Goal: Information Seeking & Learning: Compare options

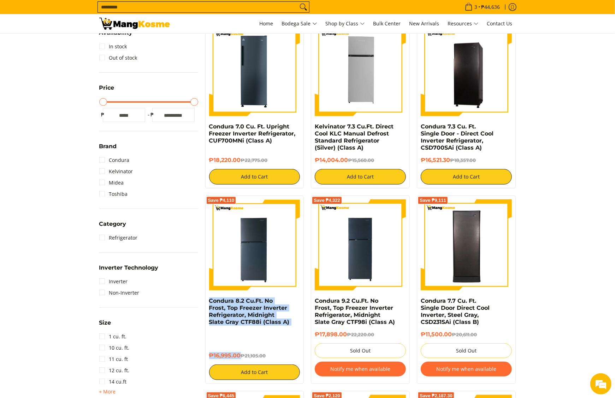
drag, startPoint x: 207, startPoint y: 303, endPoint x: 240, endPoint y: 356, distance: 62.6
click at [240, 356] on div "Save ₱4,110 Condura 8.2 Cu.Ft. No Frost, Top Freezer Inverter Refrigerator, Mid…" at bounding box center [254, 290] width 99 height 189
copy div "Condura 8.2 Cu.Ft. No Frost, Top Freezer Inverter Refrigerator, Midnight Slate …"
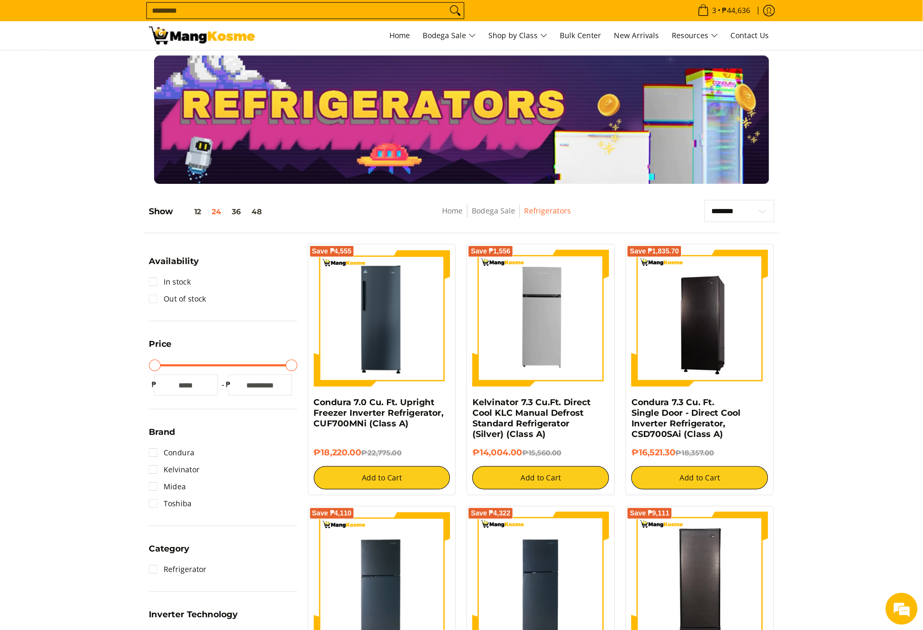
scroll to position [81, 0]
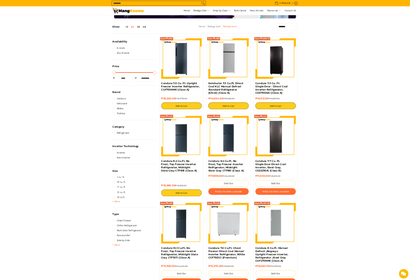
scroll to position [82, 0]
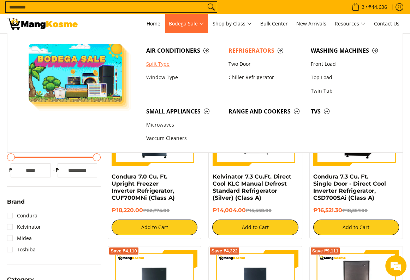
click at [164, 60] on link "Split Type" at bounding box center [184, 63] width 82 height 13
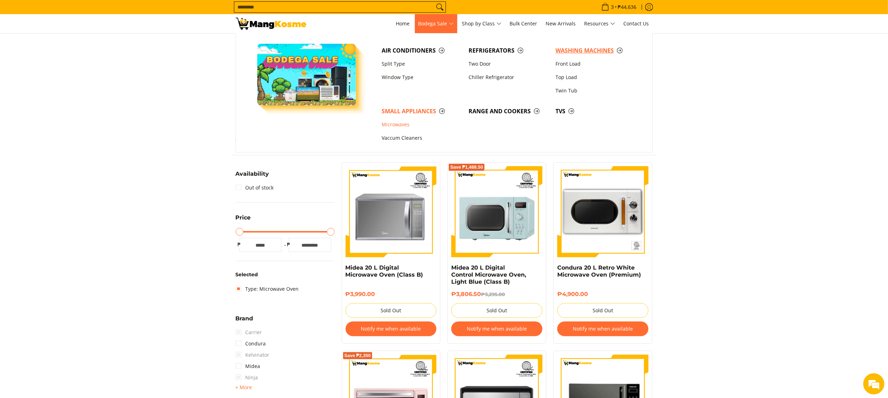
click at [574, 54] on span "Washing Machines" at bounding box center [595, 50] width 80 height 9
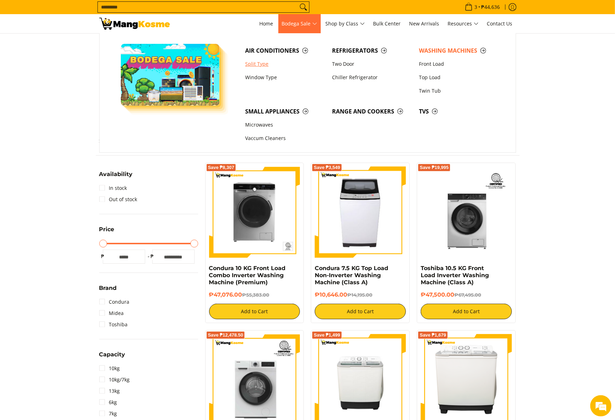
click at [273, 61] on link "Split Type" at bounding box center [285, 63] width 87 height 13
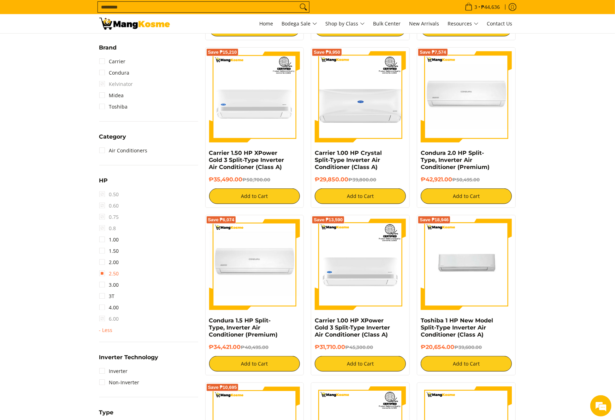
click at [116, 272] on link "2.50" at bounding box center [109, 273] width 20 height 11
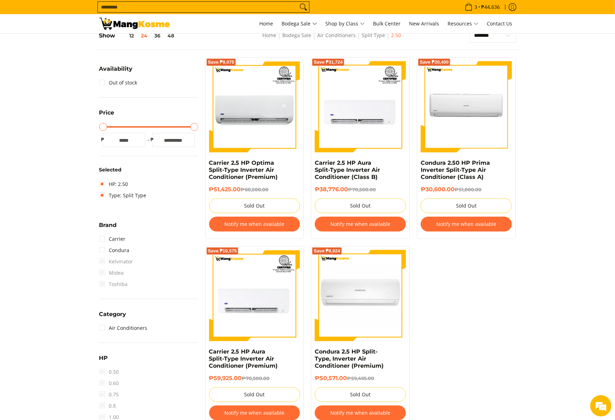
scroll to position [283, 0]
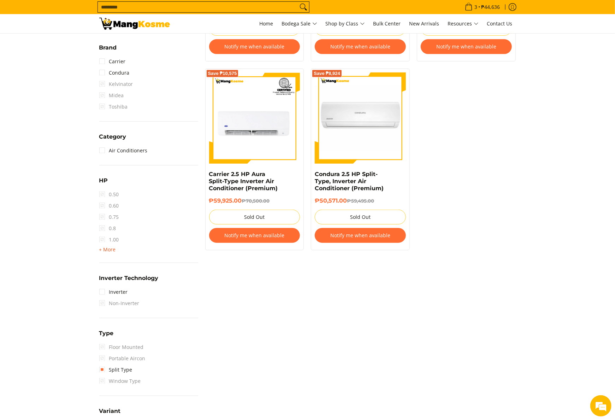
click at [104, 250] on span "+ More" at bounding box center [107, 250] width 17 height 6
click at [112, 269] on link "2.50" at bounding box center [109, 273] width 20 height 11
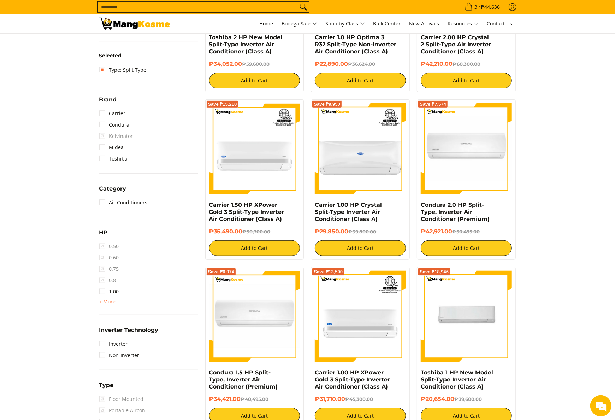
scroll to position [311, 0]
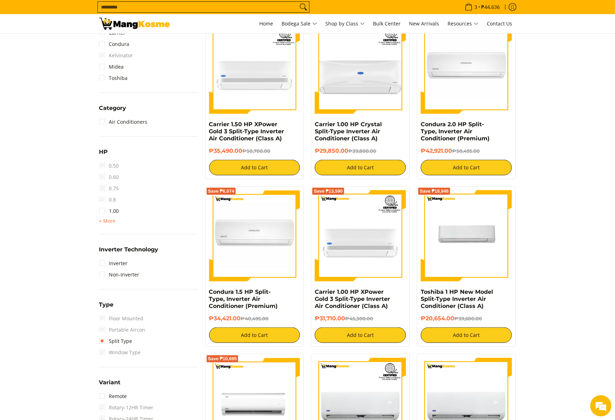
click at [106, 225] on div "HP 0.50 0.60 0.75 0.8 1.00 + More - Less 1.50 2.00 2.50 3.00 3T 4.00 6.00" at bounding box center [148, 190] width 99 height 87
click at [106, 221] on span "+ More" at bounding box center [107, 221] width 17 height 6
click at [119, 255] on link "3.00" at bounding box center [109, 255] width 20 height 11
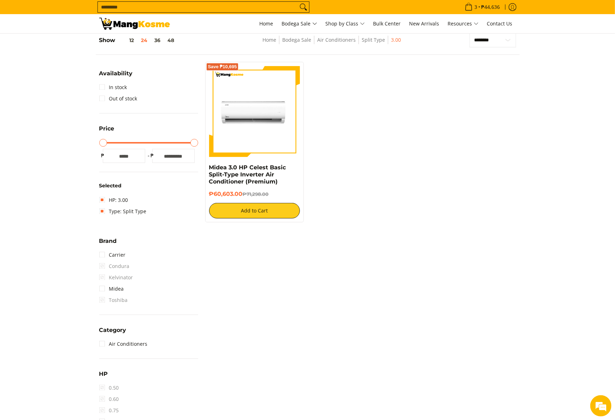
scroll to position [99, 0]
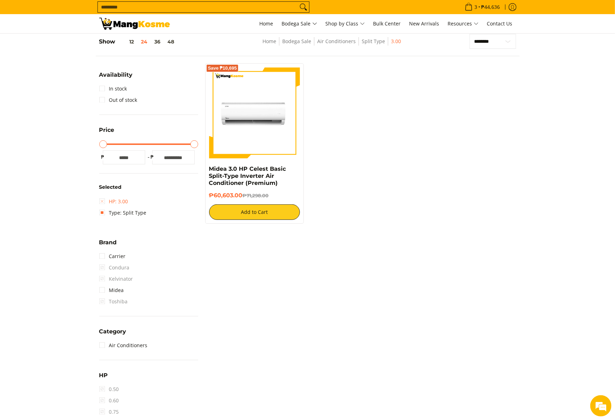
click at [99, 196] on link "HP: 3.00" at bounding box center [113, 201] width 29 height 11
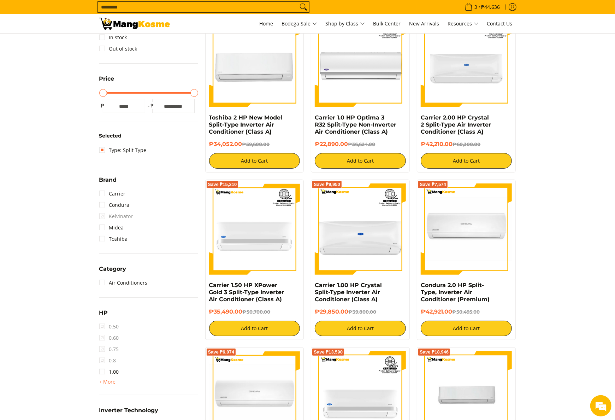
scroll to position [241, 0]
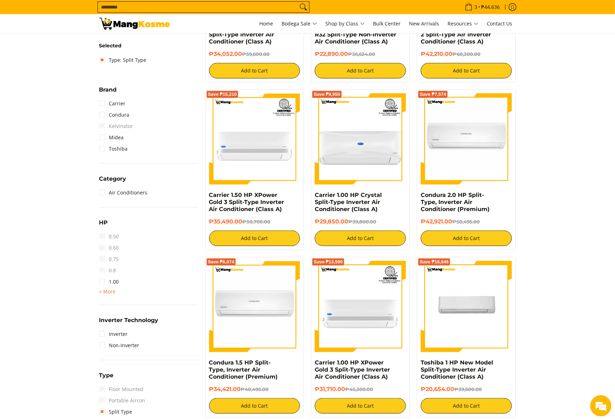
click at [108, 295] on div "HP 0.50 0.60 0.75 0.8 1.00 + More - Less 1.50 2.00 2.50 3.00 3T 4.00 6.00" at bounding box center [148, 261] width 99 height 87
click at [108, 291] on span "+ More" at bounding box center [107, 292] width 17 height 6
click at [119, 307] on link "2.00" at bounding box center [109, 304] width 20 height 11
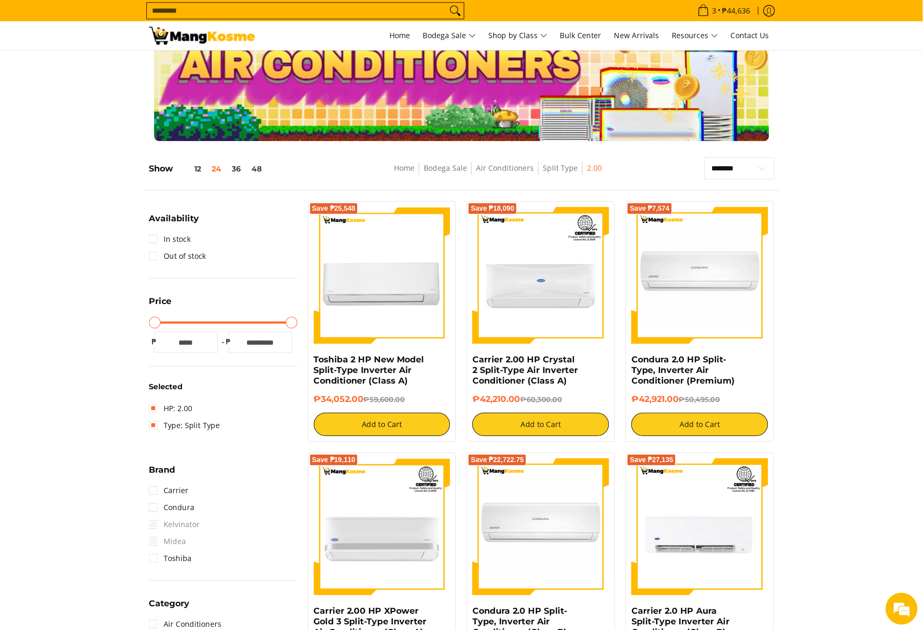
scroll to position [29, 0]
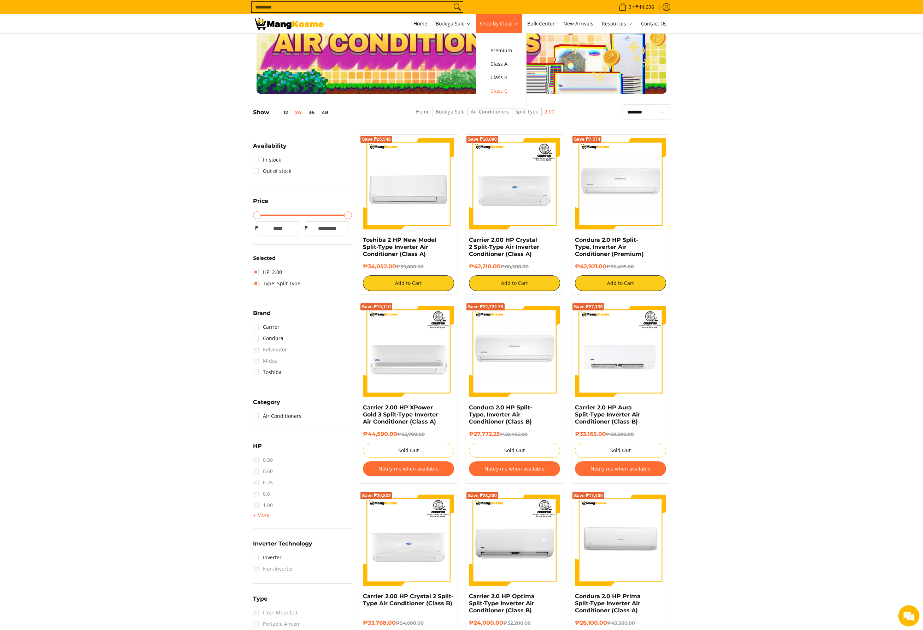
drag, startPoint x: 501, startPoint y: 87, endPoint x: 500, endPoint y: 92, distance: 5.1
click at [501, 88] on span "Class C" at bounding box center [501, 91] width 22 height 9
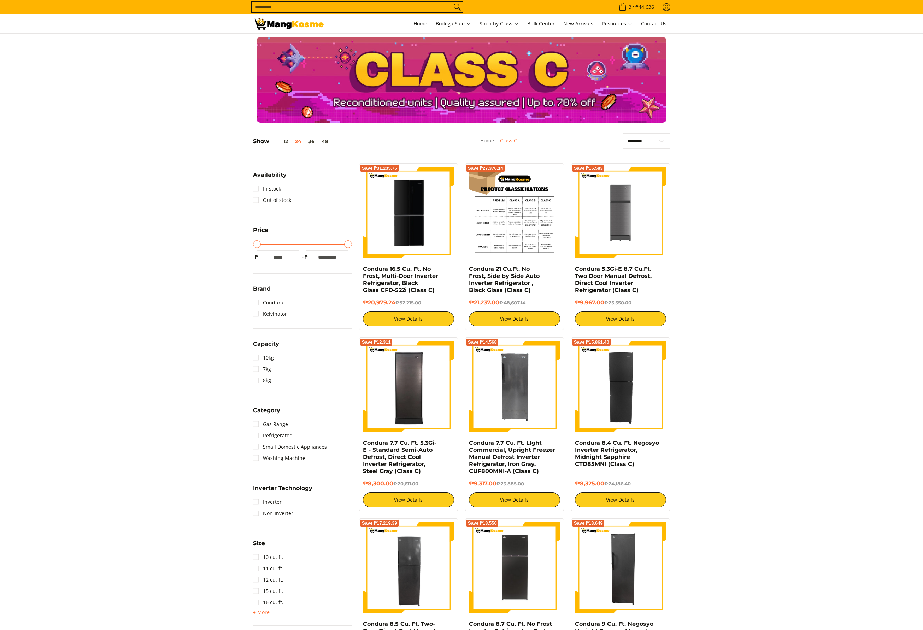
click at [536, 253] on img at bounding box center [514, 212] width 91 height 91
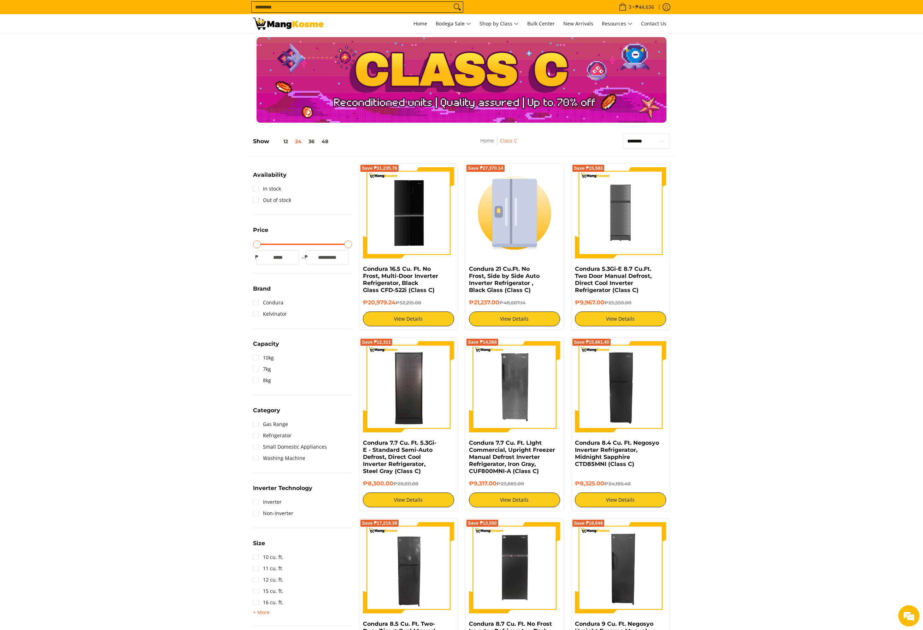
click at [353, 1] on span "Search..." at bounding box center [357, 6] width 212 height 11
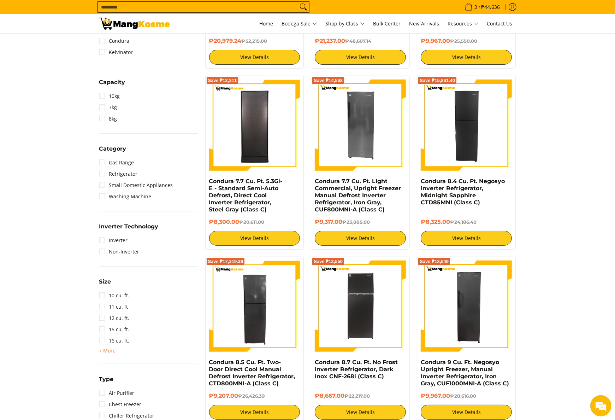
scroll to position [283, 0]
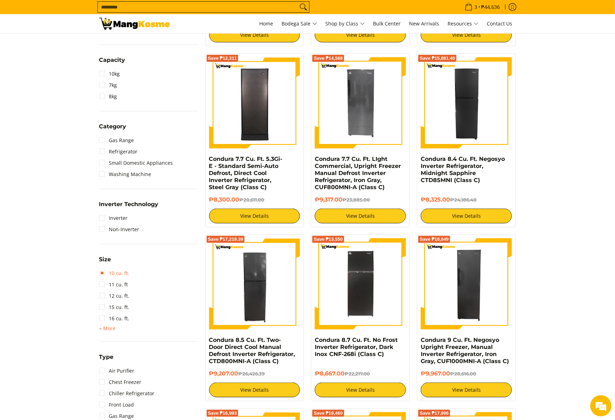
click at [126, 273] on link "10 cu. ft." at bounding box center [114, 272] width 30 height 11
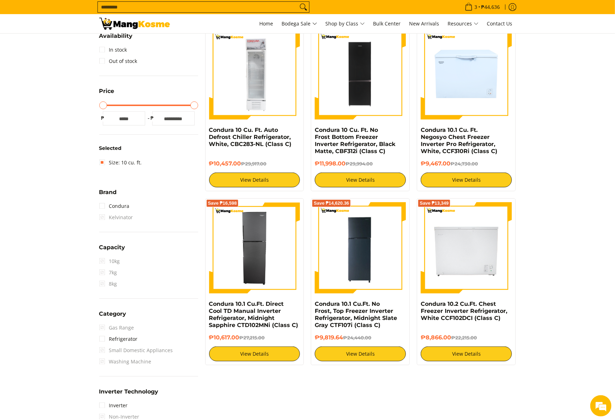
scroll to position [170, 0]
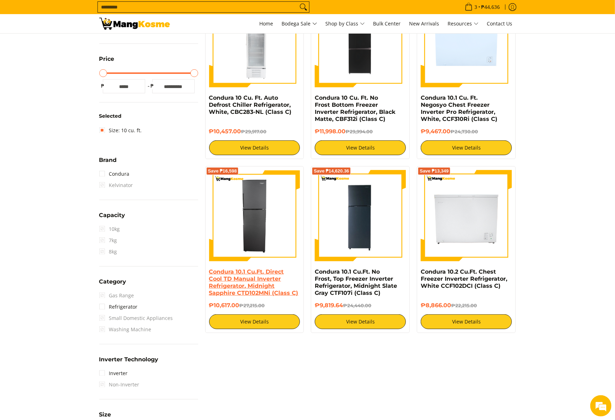
click at [246, 286] on link "Condura 10.1 Cu.Ft. Direct Cool TD Manual Inverter Refrigerator, Midnight Sapph…" at bounding box center [253, 282] width 89 height 28
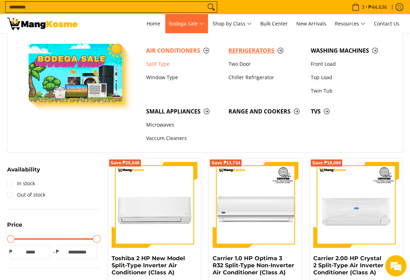
click at [250, 51] on span "Refrigerators" at bounding box center [266, 50] width 75 height 9
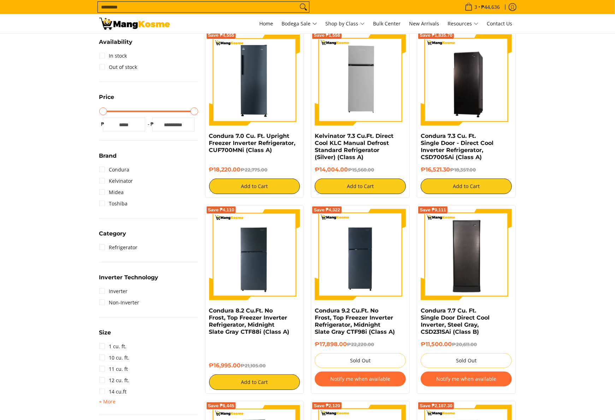
scroll to position [165, 0]
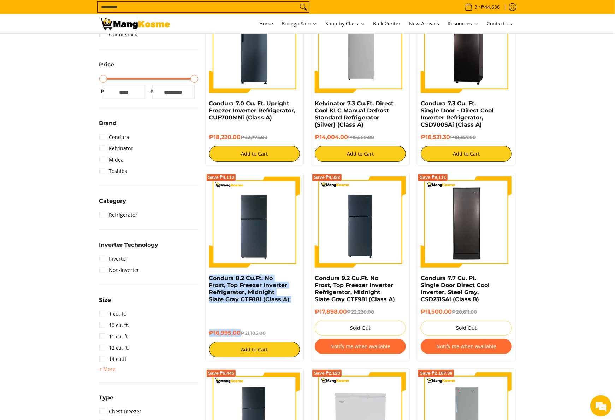
drag, startPoint x: 204, startPoint y: 279, endPoint x: 240, endPoint y: 334, distance: 65.6
click at [240, 334] on div "Save ₱4,110 Condura 8.2 Cu.Ft. No Frost, Top Freezer Inverter Refrigerator, Mid…" at bounding box center [255, 266] width 106 height 189
copy div "Condura 8.2 Cu.Ft. No Frost, Top Freezer Inverter Refrigerator, Midnight Slate …"
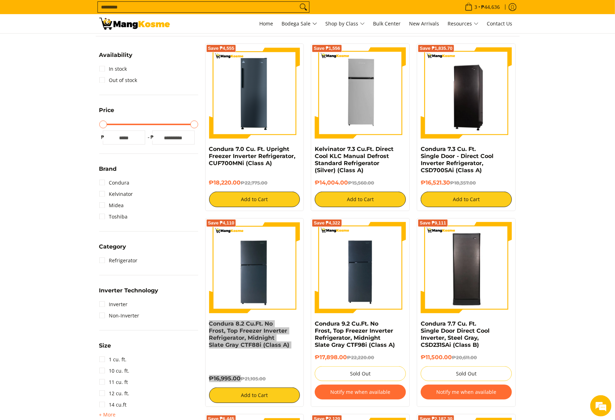
scroll to position [141, 0]
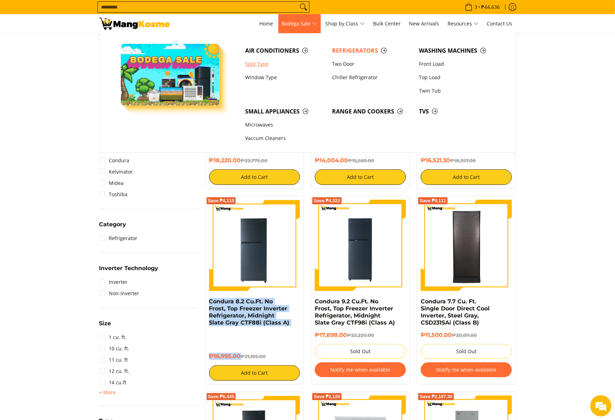
click at [268, 60] on link "Split Type" at bounding box center [285, 63] width 87 height 13
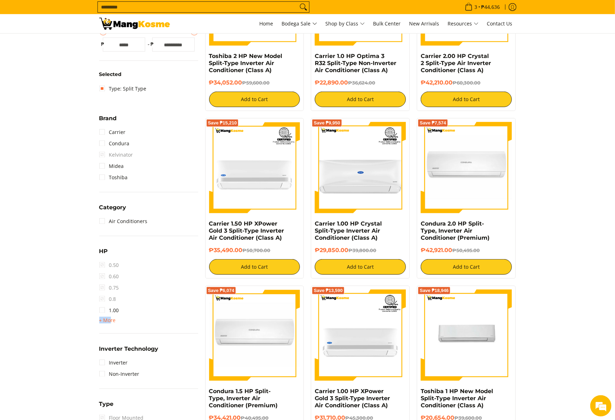
drag, startPoint x: 111, startPoint y: 315, endPoint x: 115, endPoint y: 318, distance: 5.1
click at [112, 317] on span "+ More - Less" at bounding box center [107, 320] width 17 height 8
click at [113, 333] on link "2.00" at bounding box center [109, 332] width 20 height 11
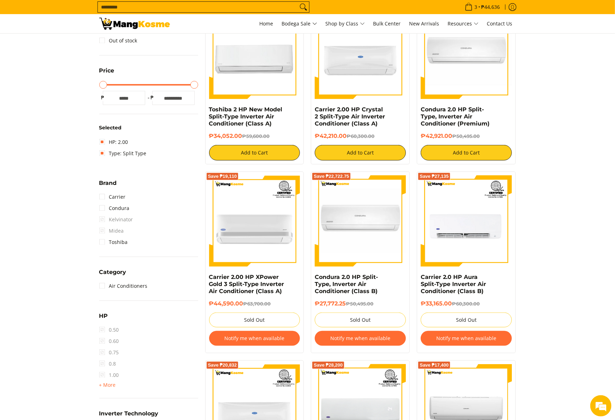
scroll to position [241, 0]
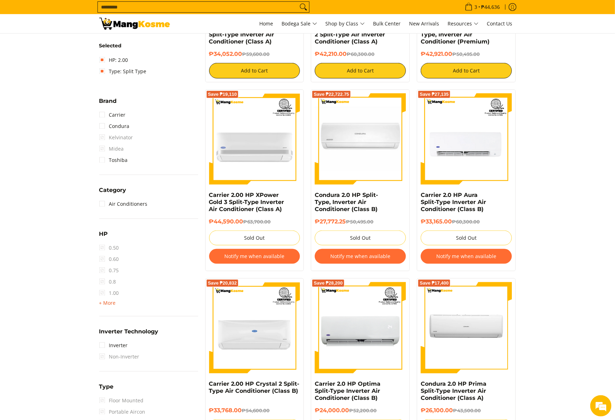
click at [113, 304] on span "+ More" at bounding box center [107, 303] width 17 height 6
click at [112, 315] on link "2.00" at bounding box center [109, 315] width 20 height 11
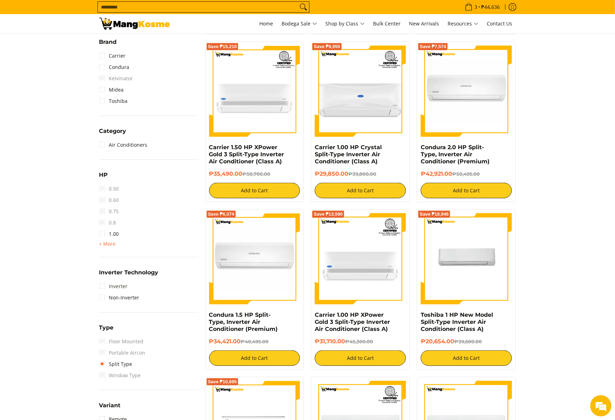
scroll to position [311, 0]
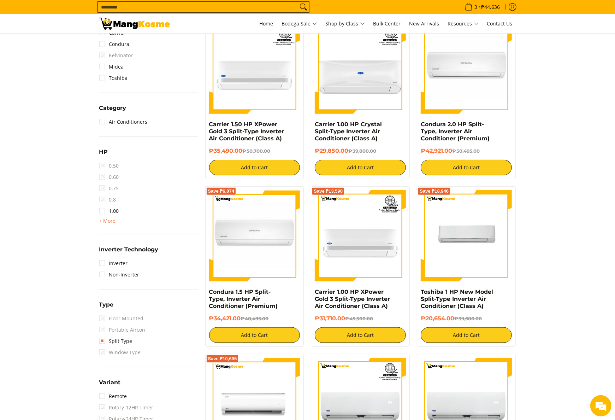
drag, startPoint x: 111, startPoint y: 220, endPoint x: 117, endPoint y: 223, distance: 7.0
click at [110, 220] on span "+ More" at bounding box center [107, 221] width 17 height 6
click at [118, 257] on link "3.00" at bounding box center [109, 255] width 20 height 11
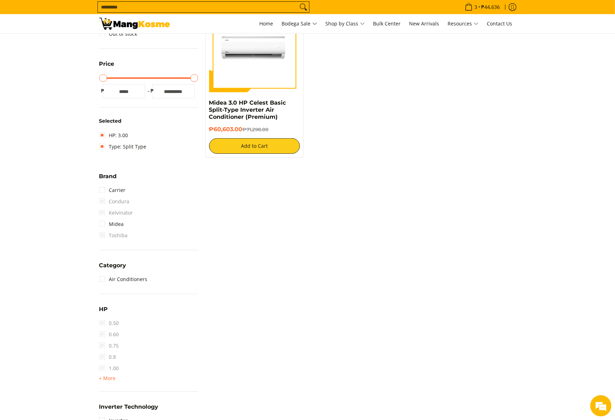
scroll to position [99, 0]
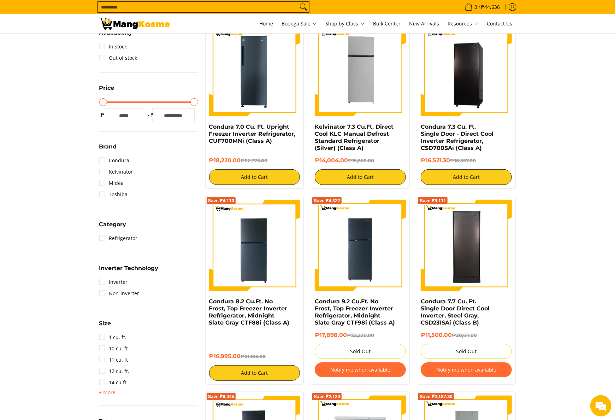
scroll to position [71, 0]
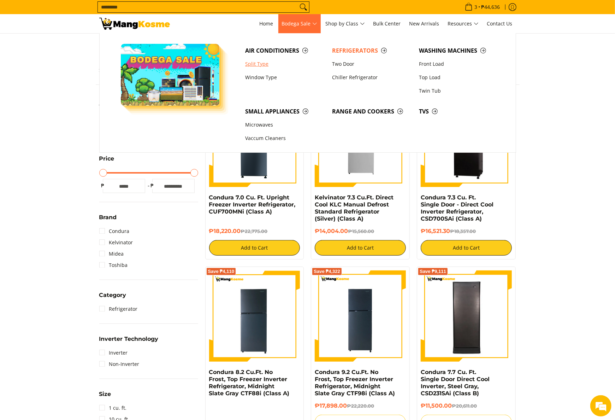
click at [260, 61] on link "Split Type" at bounding box center [285, 63] width 87 height 13
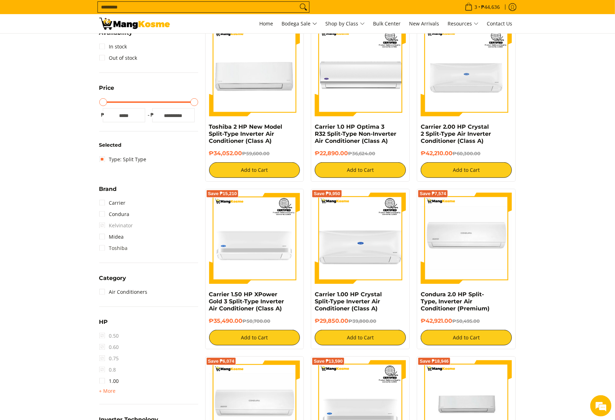
scroll to position [283, 0]
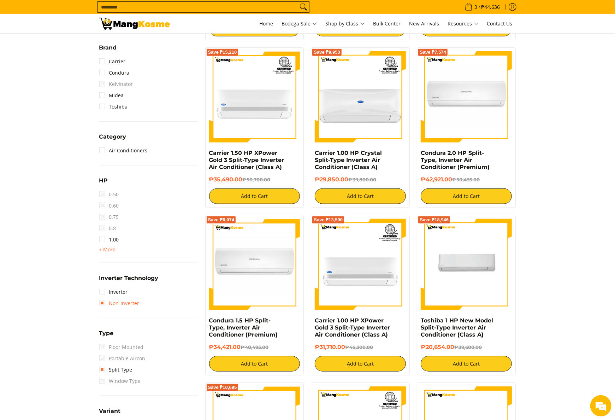
click at [134, 302] on link "Non-Inverter" at bounding box center [119, 302] width 40 height 11
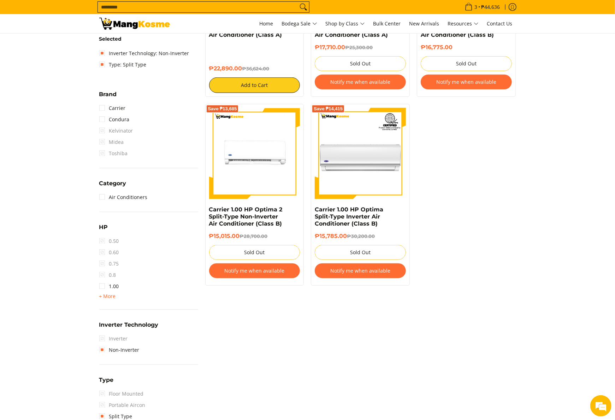
scroll to position [99, 0]
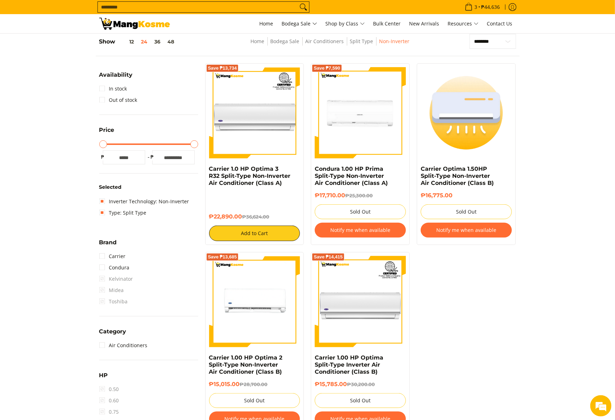
click at [206, 170] on div "Save ₱13,734 Carrier 1.0 HP Optima 3 R32 Split-Type Non-Inverter Air Conditione…" at bounding box center [254, 154] width 99 height 182
drag, startPoint x: 206, startPoint y: 169, endPoint x: 243, endPoint y: 217, distance: 60.5
click at [243, 217] on div "Save ₱13,734 Carrier 1.0 HP Optima 3 R32 Split-Type Non-Inverter Air Conditione…" at bounding box center [254, 154] width 99 height 182
copy div "Carrier 1.0 HP Optima 3 R32 Split-Type Non-Inverter Air Conditioner (Class A) ₱…"
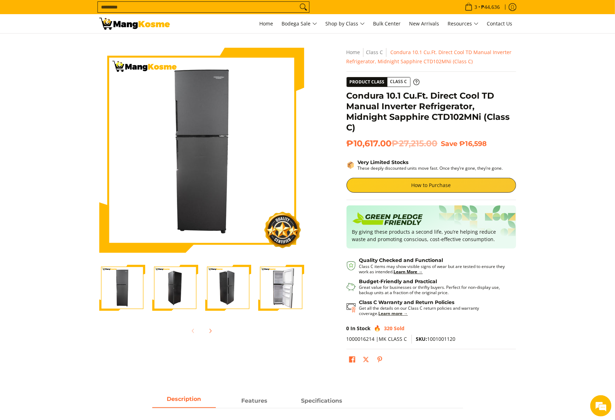
click at [379, 316] on strong "Learn more →" at bounding box center [393, 313] width 29 height 6
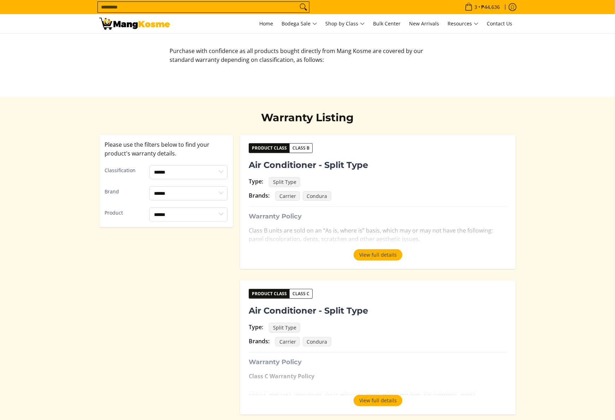
scroll to position [71, 0]
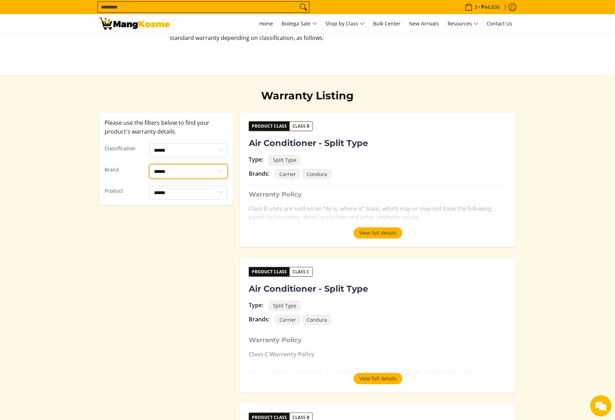
click at [171, 172] on select "**********" at bounding box center [188, 171] width 78 height 14
drag, startPoint x: 102, startPoint y: 193, endPoint x: 110, endPoint y: 196, distance: 8.3
click at [106, 195] on div "**********" at bounding box center [166, 159] width 134 height 93
drag, startPoint x: 110, startPoint y: 196, endPoint x: 164, endPoint y: 194, distance: 54.4
click at [164, 194] on select "**********" at bounding box center [188, 192] width 78 height 14
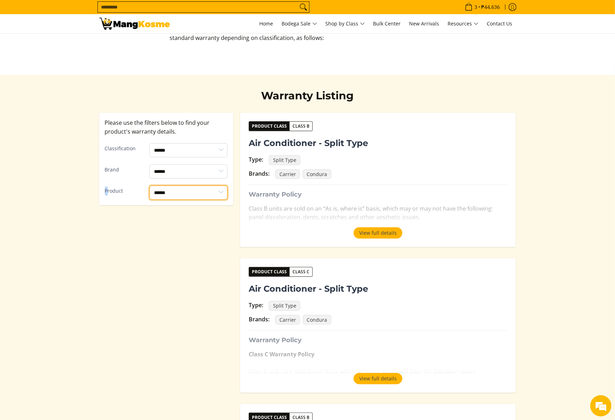
select select "**********"
click at [149, 185] on select "**********" at bounding box center [188, 192] width 78 height 14
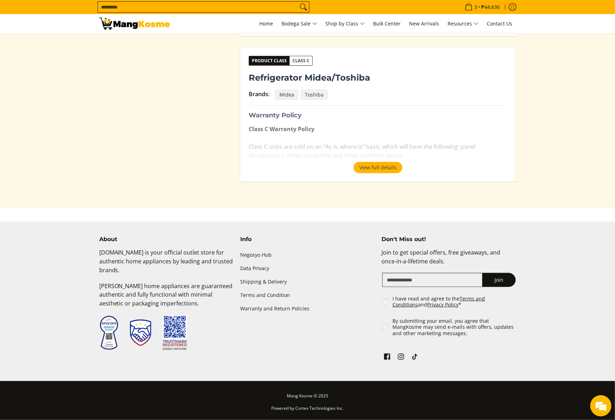
scroll to position [70, 0]
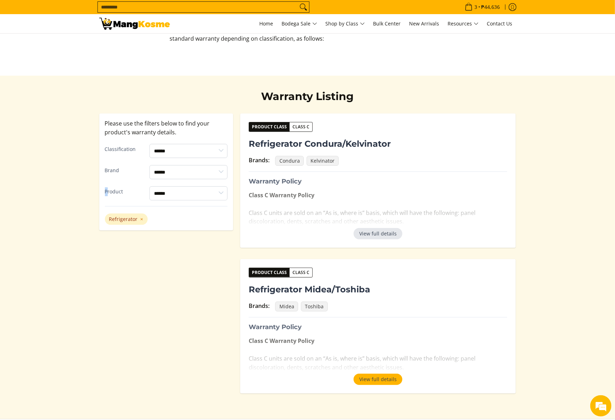
click at [383, 235] on button "View full details" at bounding box center [378, 233] width 49 height 11
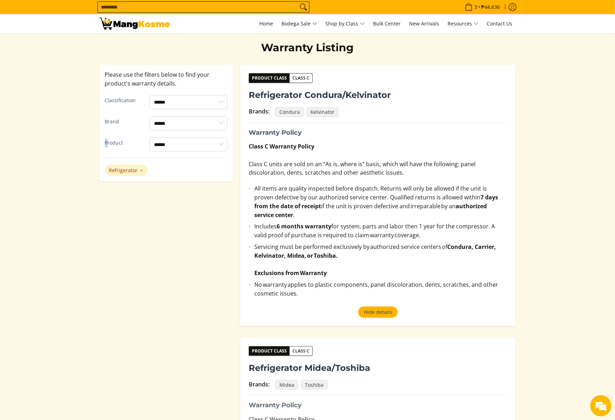
scroll to position [141, 0]
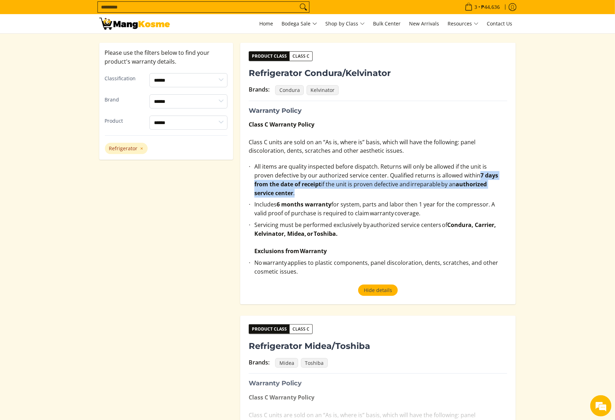
drag, startPoint x: 458, startPoint y: 176, endPoint x: 504, endPoint y: 183, distance: 46.1
click at [504, 183] on li "All items are quality inspected before dispatch. Returns will only be allowed i…" at bounding box center [380, 181] width 253 height 38
copy li "7 days from the date of receipt  if the unit is proven defective and irreparabl…"
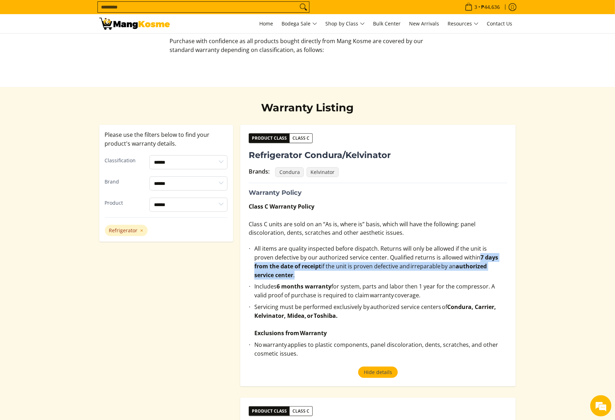
scroll to position [0, 0]
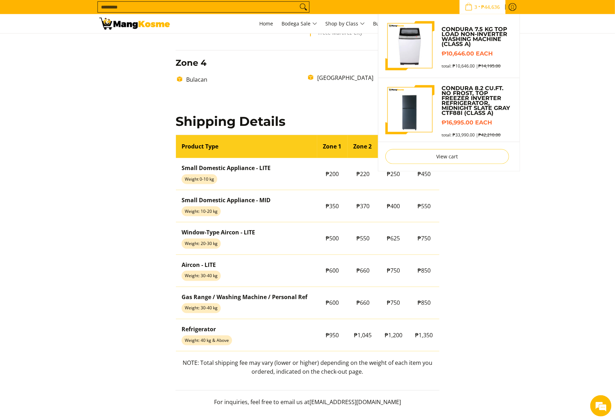
scroll to position [495, 0]
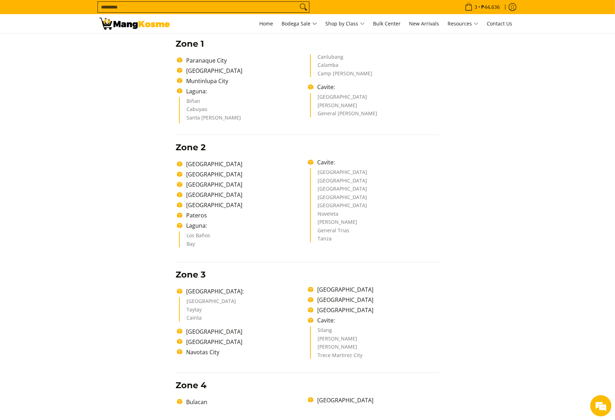
scroll to position [141, 0]
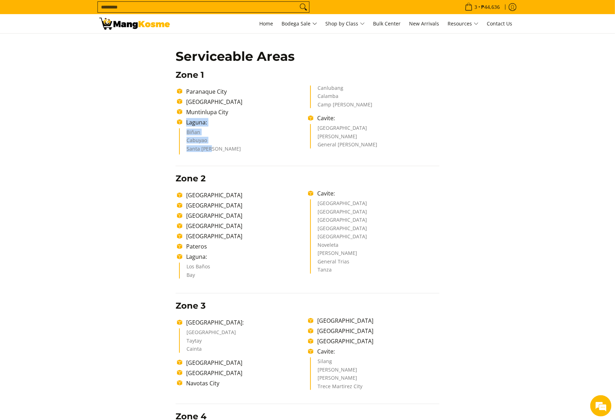
drag, startPoint x: 182, startPoint y: 122, endPoint x: 213, endPoint y: 151, distance: 42.5
click at [213, 151] on ul "[GEOGRAPHIC_DATA] [GEOGRAPHIC_DATA] [GEOGRAPHIC_DATA] [GEOGRAPHIC_DATA]: Biñan …" at bounding box center [308, 119] width 264 height 69
copy ul "Laguna: Biñan Cabuyao [GEOGRAPHIC_DATA][PERSON_NAME]"
drag, startPoint x: 185, startPoint y: 270, endPoint x: 198, endPoint y: 276, distance: 14.2
click at [198, 276] on ul "Los Baños Bay" at bounding box center [243, 270] width 129 height 16
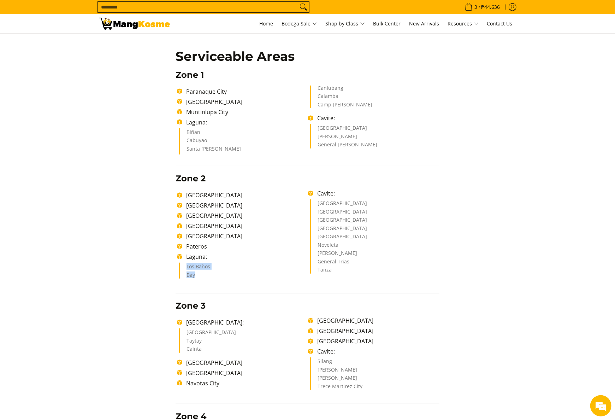
copy ul "Los Baños Bay"
drag, startPoint x: 317, startPoint y: 87, endPoint x: 368, endPoint y: 104, distance: 53.5
click at [368, 104] on ul "Biñan Cabuyao Santa Rosa Canlubang Calamba Camp Vincente Lim" at bounding box center [309, 119] width 260 height 69
copy ul "Canlubang Calamba Camp Vincente Lim"
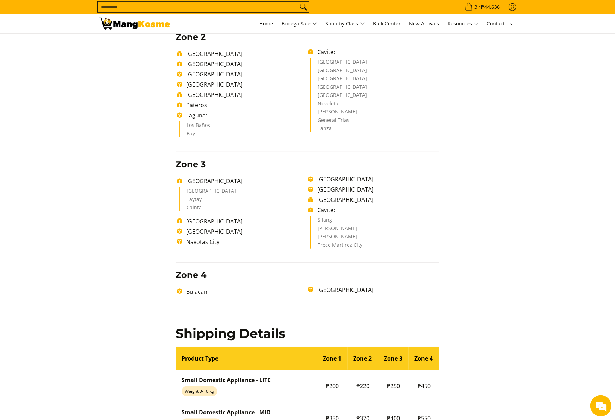
scroll to position [60, 0]
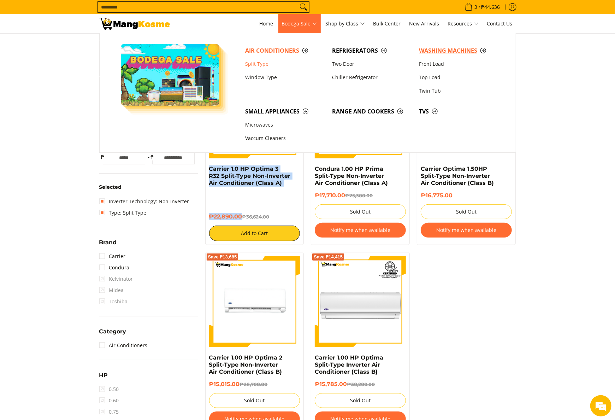
click at [432, 52] on span "Washing Machines" at bounding box center [459, 50] width 80 height 9
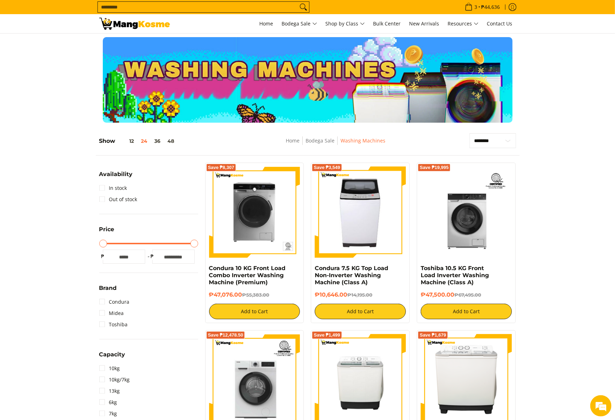
click at [129, 25] on img at bounding box center [134, 24] width 71 height 12
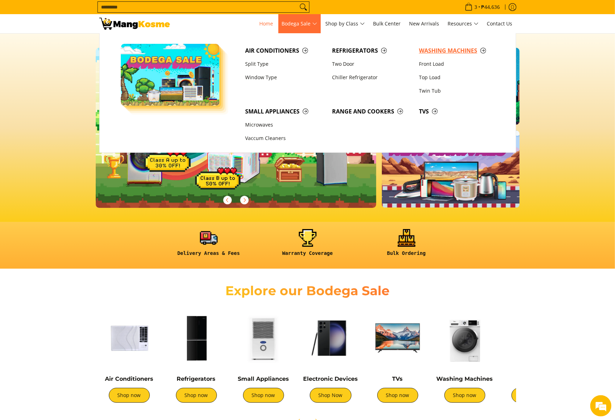
click at [421, 49] on span "Washing Machines" at bounding box center [459, 50] width 80 height 9
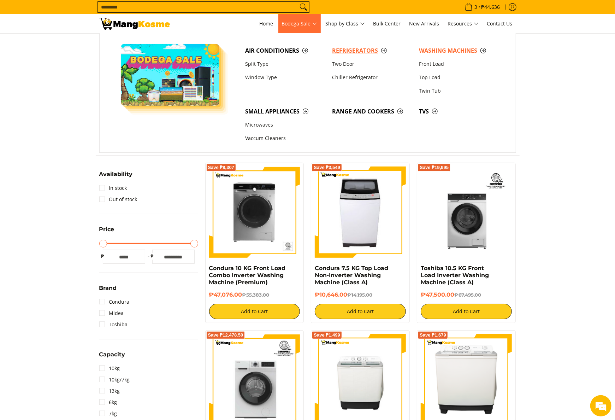
click at [357, 50] on span "Refrigerators" at bounding box center [372, 50] width 80 height 9
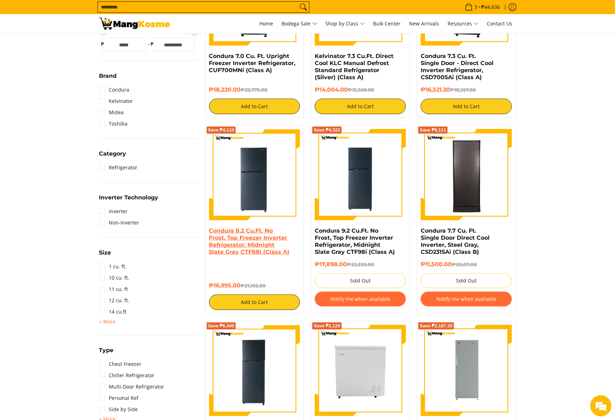
drag, startPoint x: 204, startPoint y: 230, endPoint x: 239, endPoint y: 256, distance: 43.5
click at [243, 289] on div "Save ₱4,110 Condura 8.2 Cu.Ft. No Frost, Top Freezer Inverter Refrigerator, Mid…" at bounding box center [255, 219] width 106 height 189
copy div "Condura 8.2 Cu.Ft. No Frost, Top Freezer Inverter Refrigerator, Midnight Slate …"
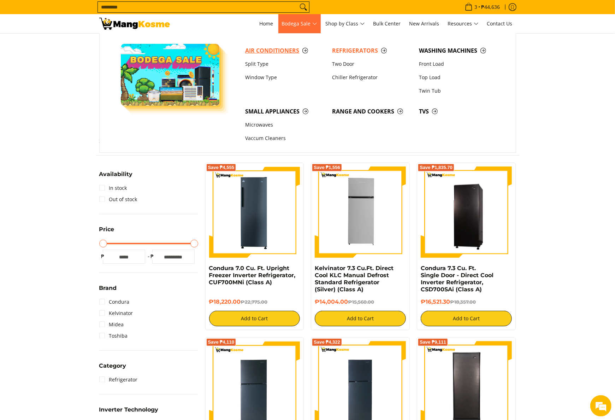
click at [326, 47] on link "Air Conditioners" at bounding box center [285, 50] width 87 height 13
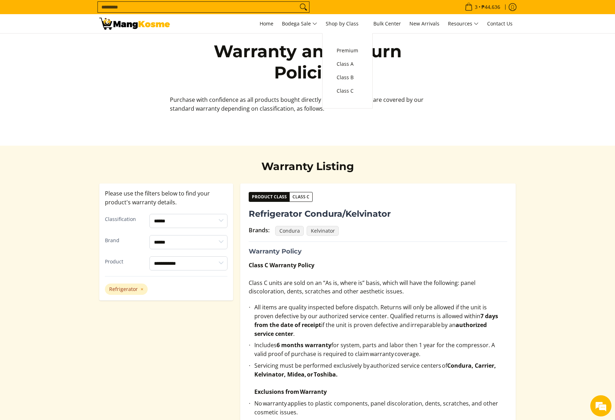
select select "**********"
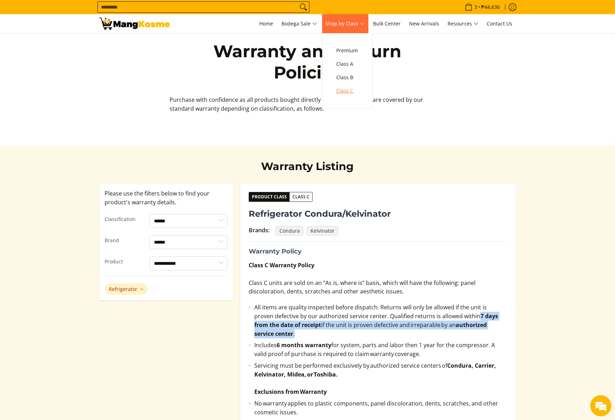
click at [344, 95] on span "Class C" at bounding box center [348, 91] width 22 height 9
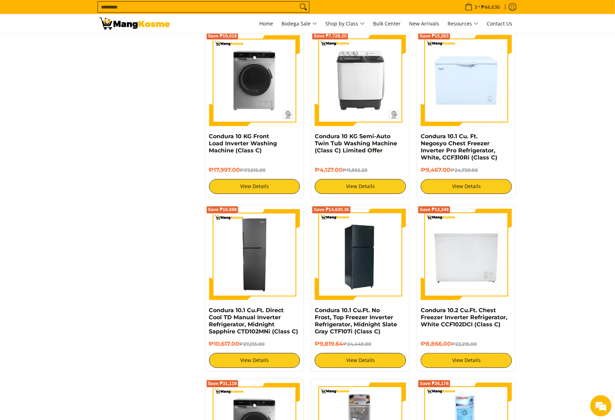
scroll to position [918, 0]
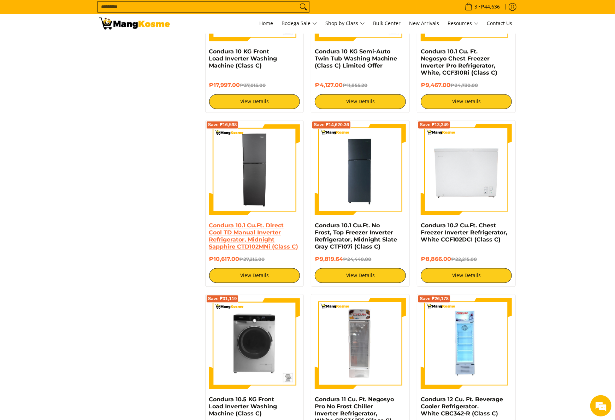
click at [269, 238] on link "Condura 10.1 Cu.Ft. Direct Cool TD Manual Inverter Refrigerator, Midnight Sapph…" at bounding box center [253, 236] width 89 height 28
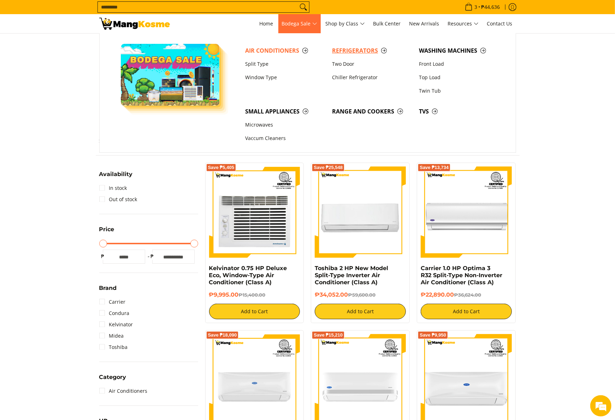
click at [347, 49] on span "Refrigerators" at bounding box center [372, 50] width 80 height 9
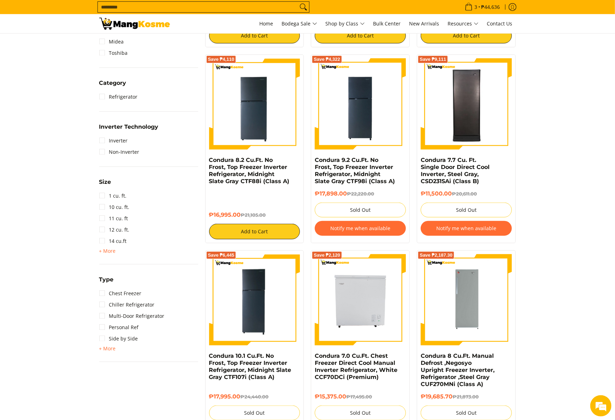
drag, startPoint x: 205, startPoint y: 153, endPoint x: 242, endPoint y: 218, distance: 74.7
click at [242, 218] on div "Save ₱4,110 Condura 8.2 Cu.Ft. No Frost, Top Freezer Inverter Refrigerator, Mid…" at bounding box center [254, 148] width 99 height 189
copy div "Condura 8.2 Cu.Ft. No Frost, Top Freezer Inverter Refrigerator, Midnight Slate …"
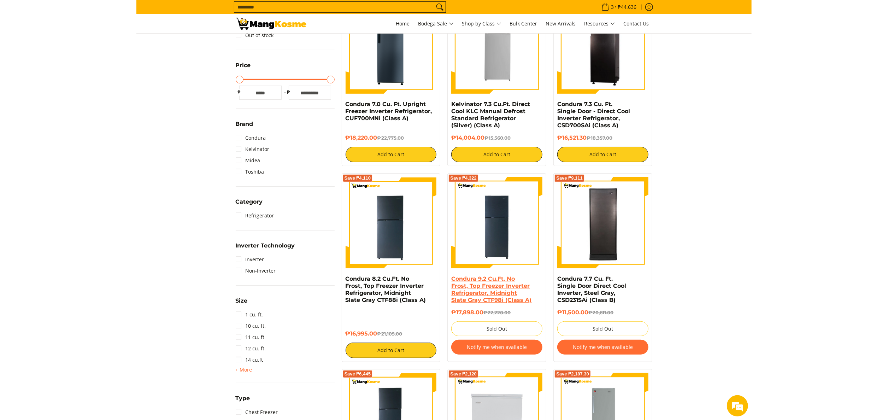
scroll to position [71, 0]
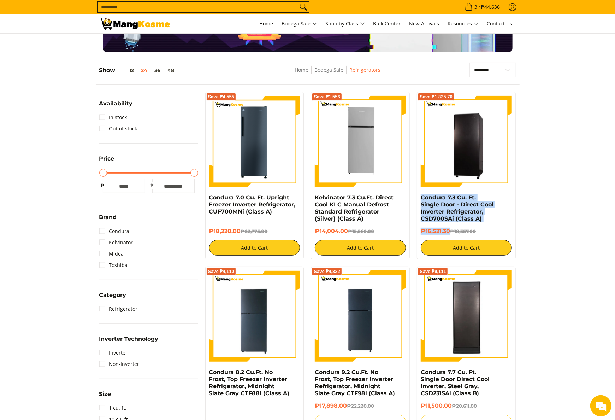
drag, startPoint x: 417, startPoint y: 197, endPoint x: 451, endPoint y: 237, distance: 52.3
click at [451, 237] on div "Save ₱1,835.70 Condura 7.3 Cu. Ft. Single Door - Direct Cool Inverter Refrigera…" at bounding box center [466, 175] width 99 height 167
copy div "Condura 7.3 Cu. Ft. Single Door - Direct Cool Inverter Refrigerator, CSD700SAi …"
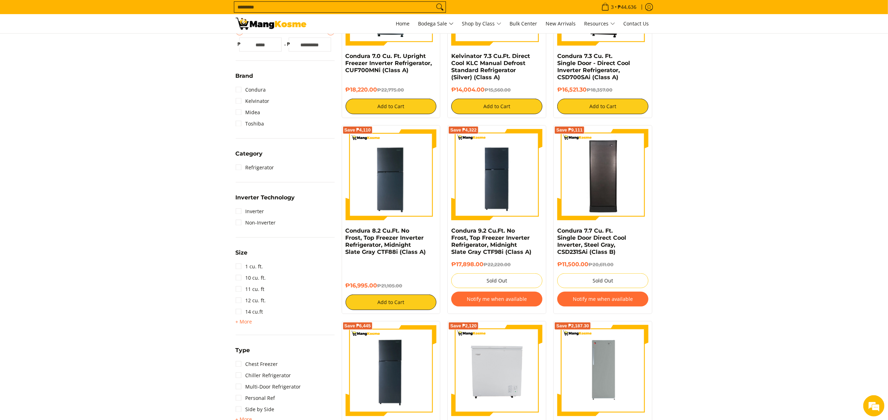
scroll to position [141, 0]
